Goal: Check status: Check status

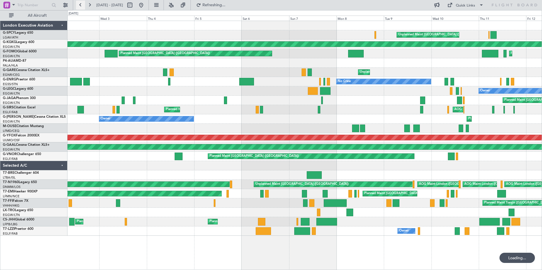
click at [81, 4] on button at bounding box center [80, 5] width 9 height 9
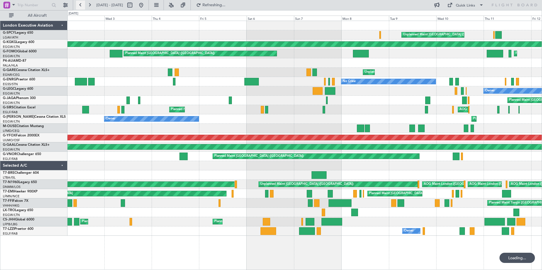
click at [81, 4] on button at bounding box center [80, 5] width 9 height 9
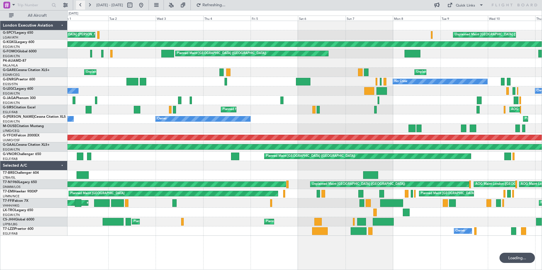
click at [81, 4] on button at bounding box center [80, 5] width 9 height 9
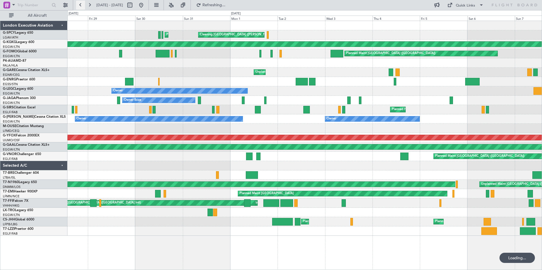
click at [81, 4] on button at bounding box center [80, 5] width 9 height 9
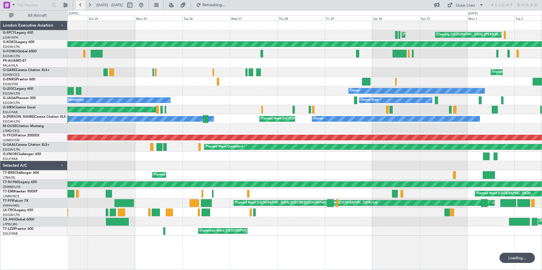
click at [81, 4] on button at bounding box center [80, 5] width 9 height 9
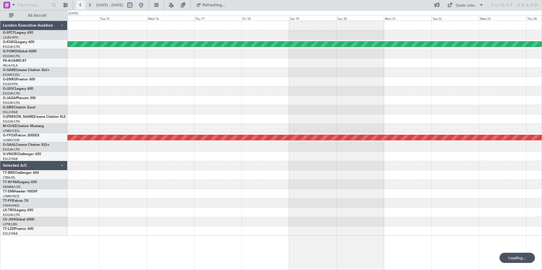
click at [81, 4] on button at bounding box center [80, 5] width 9 height 9
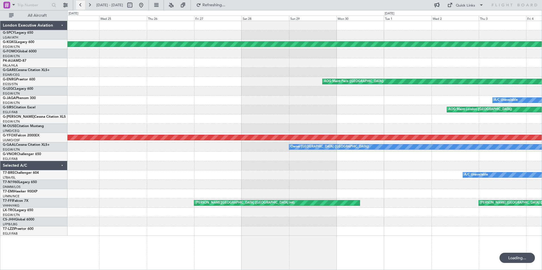
click at [81, 4] on button at bounding box center [80, 5] width 9 height 9
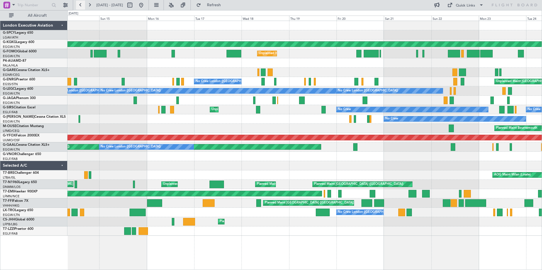
click at [82, 4] on button at bounding box center [80, 5] width 9 height 9
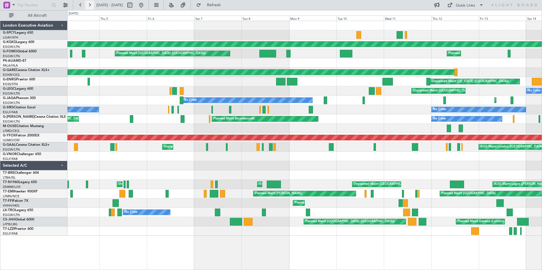
click at [90, 5] on button at bounding box center [89, 5] width 9 height 9
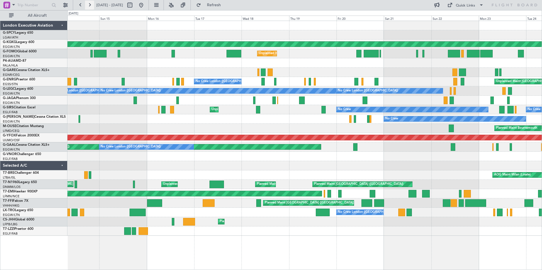
click at [92, 5] on button at bounding box center [89, 5] width 9 height 9
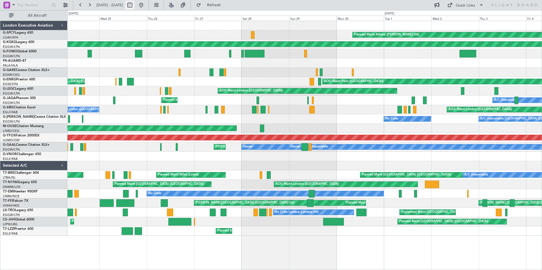
click at [134, 6] on button at bounding box center [129, 5] width 9 height 9
select select "6"
select select "2025"
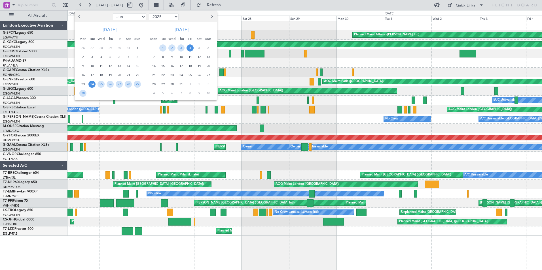
click at [140, 16] on select "Jan Feb Mar Apr May Jun [DATE] Aug Sep Oct Nov Dec" at bounding box center [129, 16] width 33 height 7
click at [157, 5] on div at bounding box center [271, 135] width 542 height 270
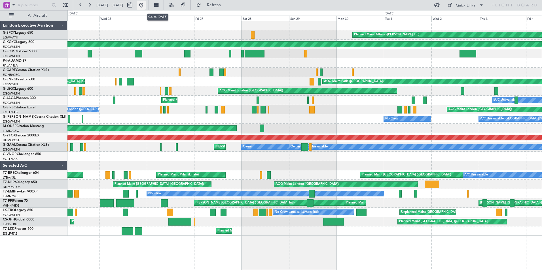
click at [146, 5] on button at bounding box center [141, 5] width 9 height 9
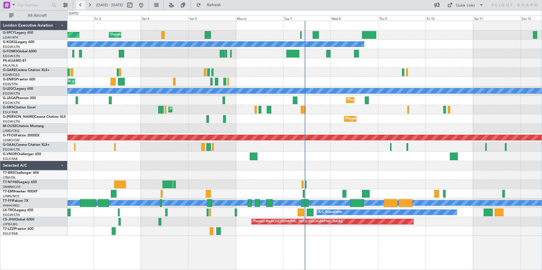
click at [79, 4] on button at bounding box center [80, 5] width 9 height 9
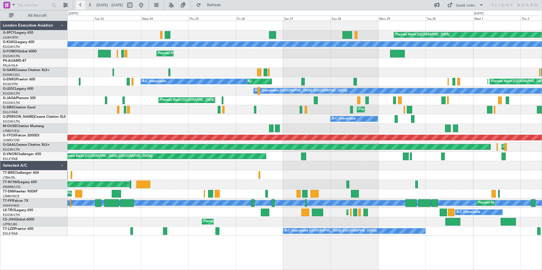
click at [81, 6] on button at bounding box center [80, 5] width 9 height 9
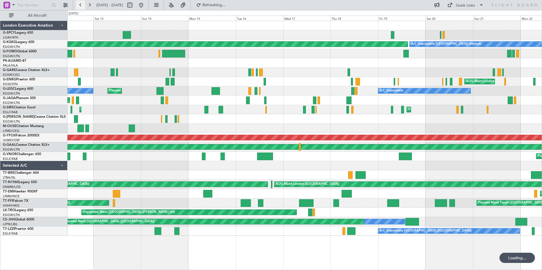
click at [79, 3] on button at bounding box center [80, 5] width 9 height 9
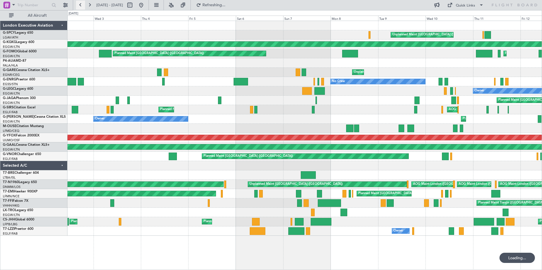
click at [79, 3] on button at bounding box center [80, 5] width 9 height 9
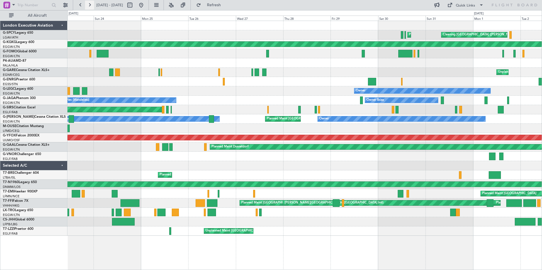
click at [90, 6] on button at bounding box center [89, 5] width 9 height 9
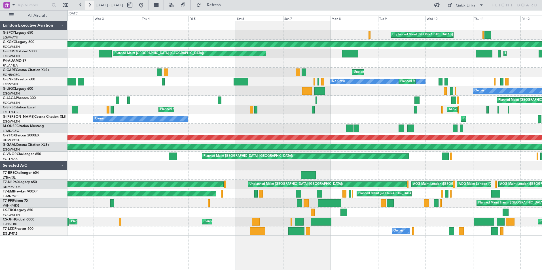
click at [89, 4] on button at bounding box center [89, 5] width 9 height 9
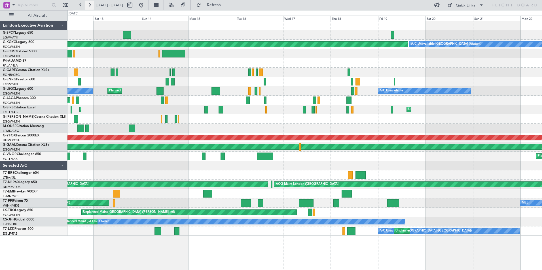
click at [89, 4] on button at bounding box center [89, 5] width 9 height 9
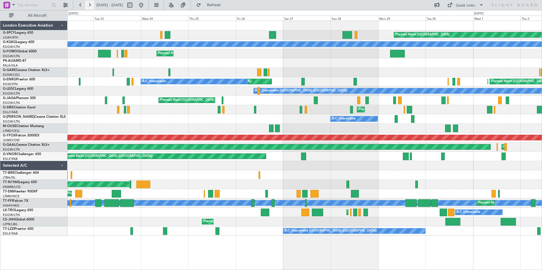
click at [90, 5] on button at bounding box center [89, 5] width 9 height 9
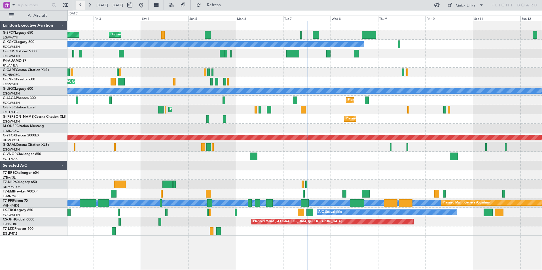
click at [81, 4] on button at bounding box center [80, 5] width 9 height 9
